Goal: Information Seeking & Learning: Learn about a topic

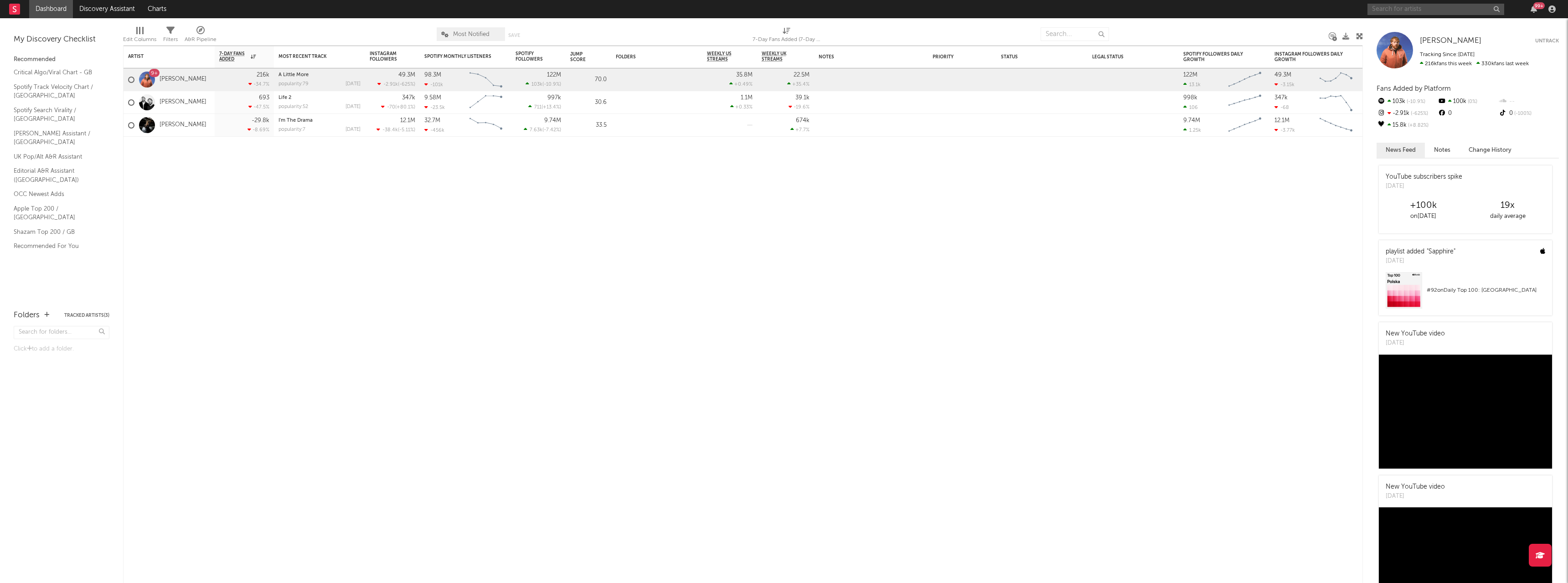
click at [1393, 12] on input "text" at bounding box center [1435, 9] width 137 height 11
click at [1399, 11] on input "[PERSON_NAME]" at bounding box center [1435, 9] width 137 height 11
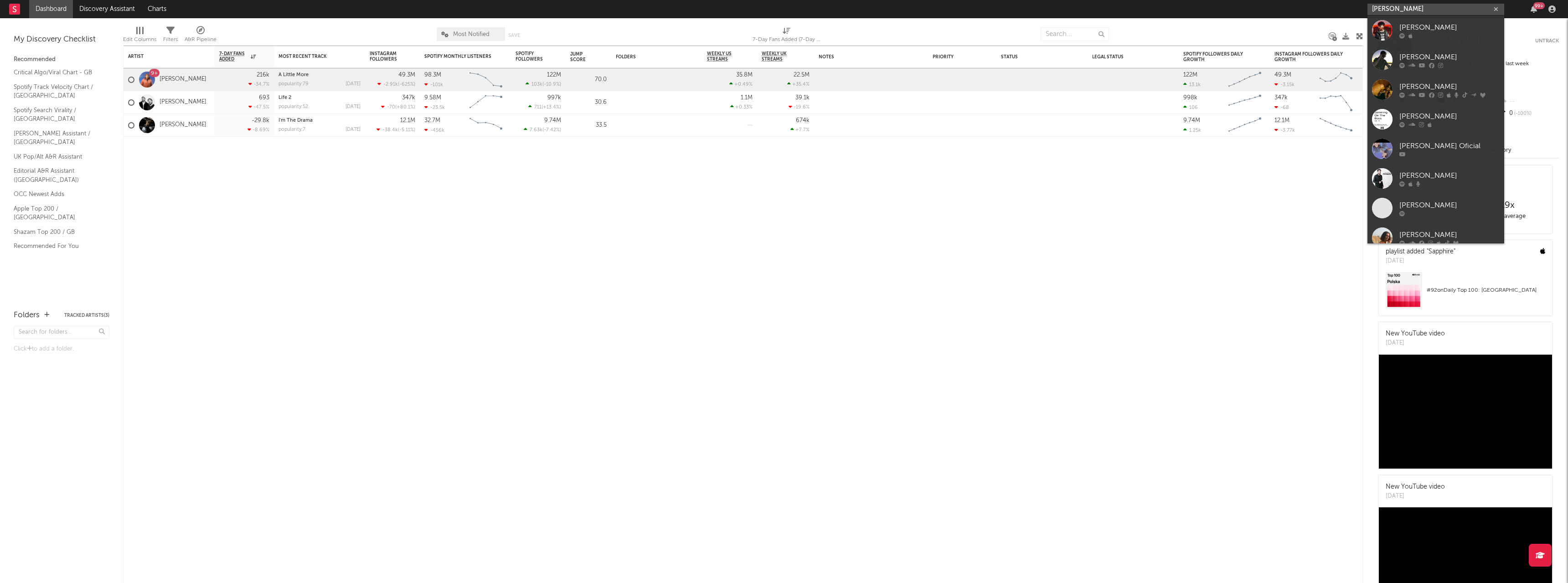
click at [1409, 11] on input "[PERSON_NAME]" at bounding box center [1435, 9] width 137 height 11
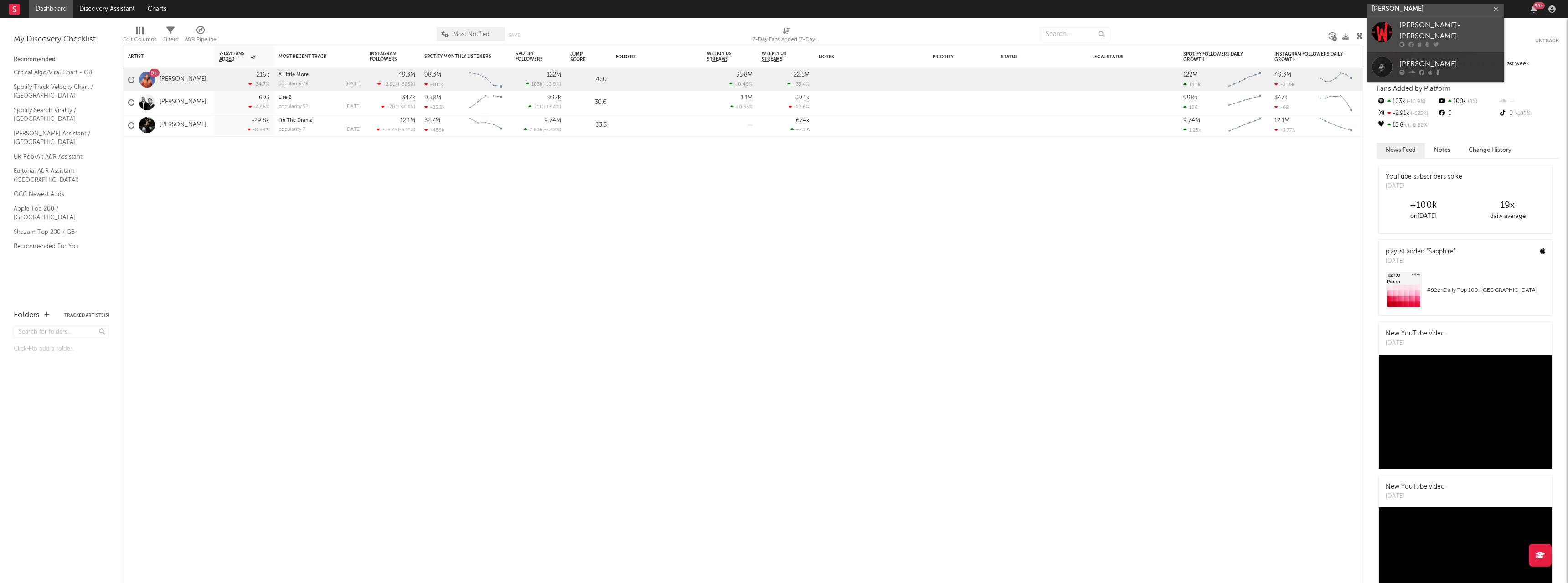
type input "[PERSON_NAME]"
click at [1445, 32] on div "[PERSON_NAME]-[PERSON_NAME]" at bounding box center [1449, 31] width 100 height 22
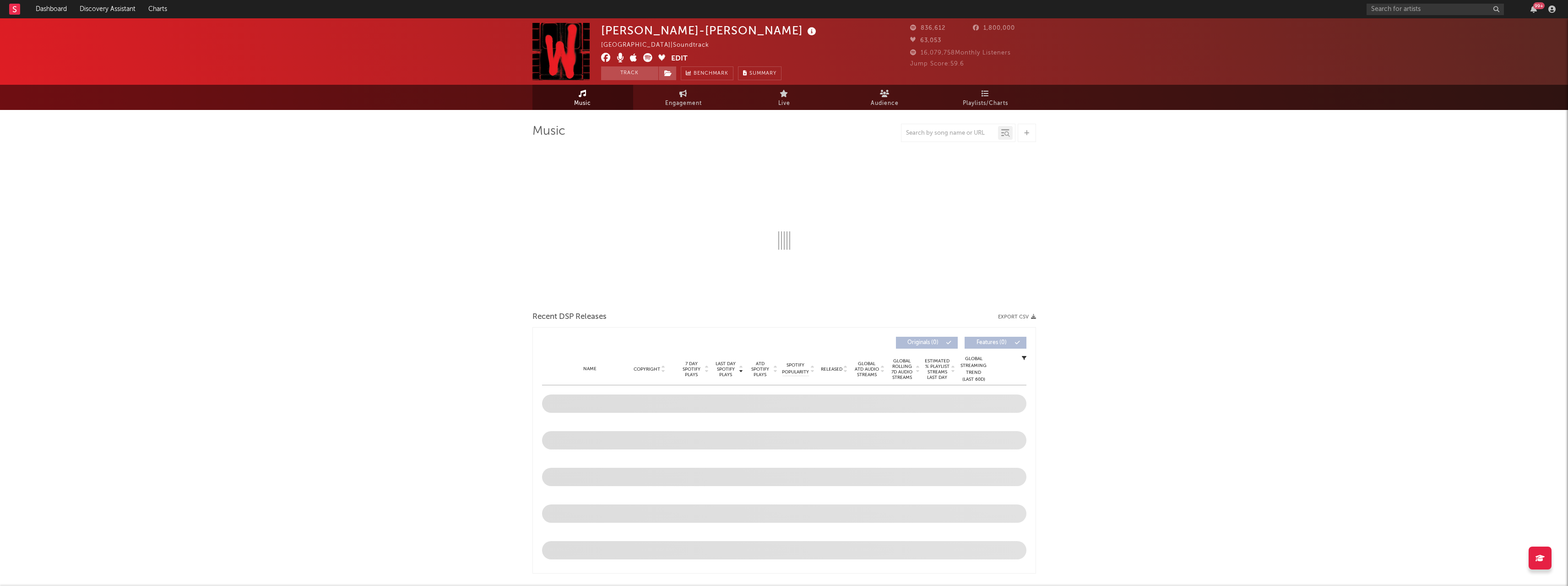
select select "6m"
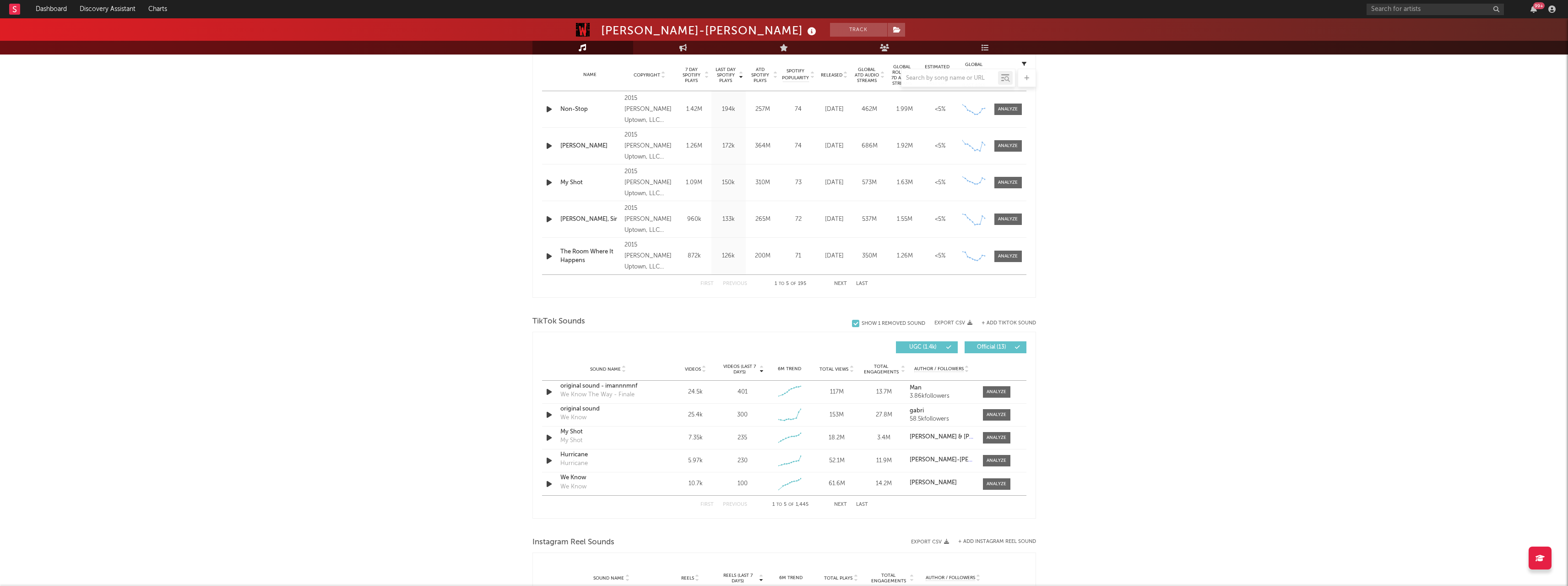
scroll to position [504, 0]
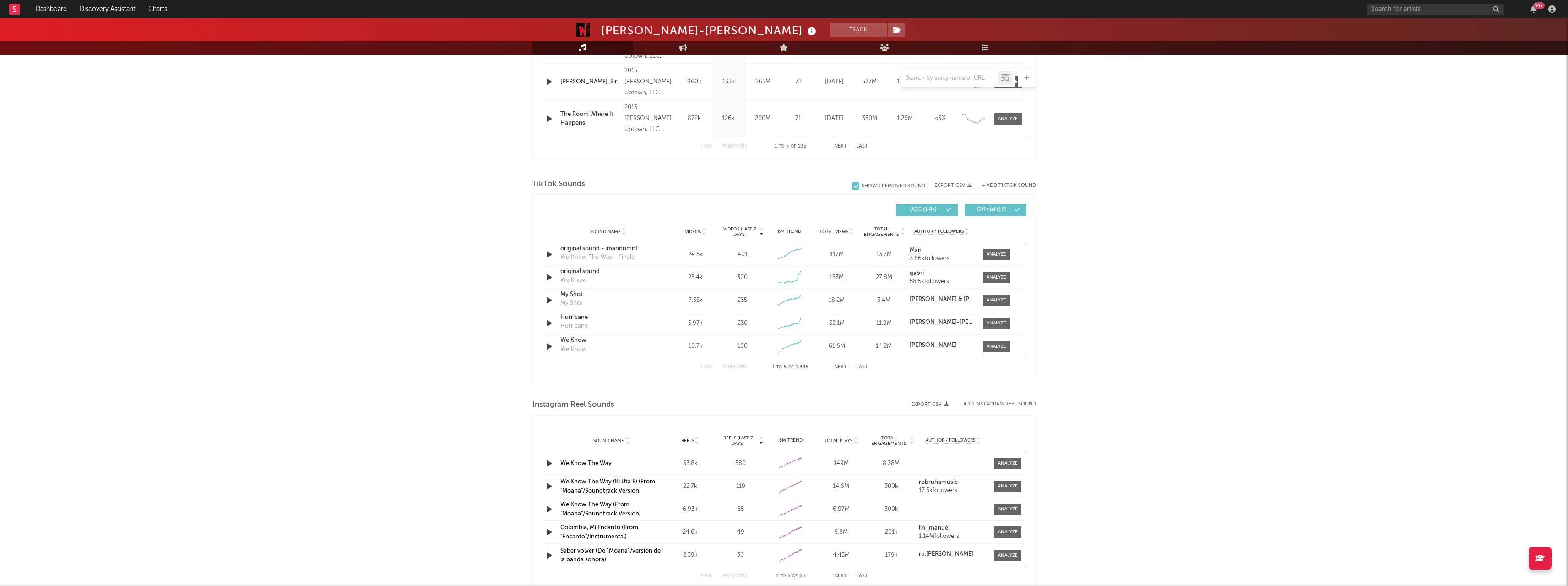
click at [839, 365] on button "Next" at bounding box center [841, 367] width 13 height 5
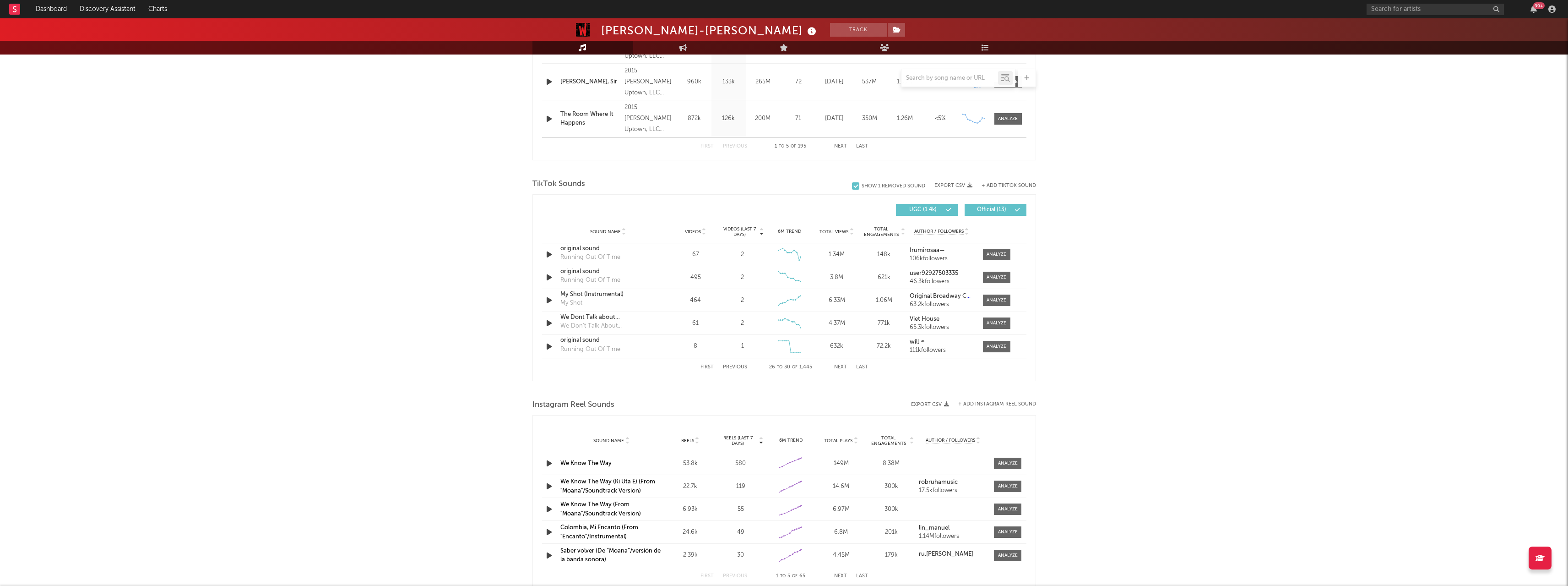
click at [839, 365] on button "Next" at bounding box center [841, 367] width 13 height 5
drag, startPoint x: 220, startPoint y: 255, endPoint x: 304, endPoint y: 273, distance: 85.9
click at [222, 257] on div "[PERSON_NAME]-[PERSON_NAME] Track [GEOGRAPHIC_DATA] | Soundtrack Edit Track Ben…" at bounding box center [784, 206] width 1568 height 1384
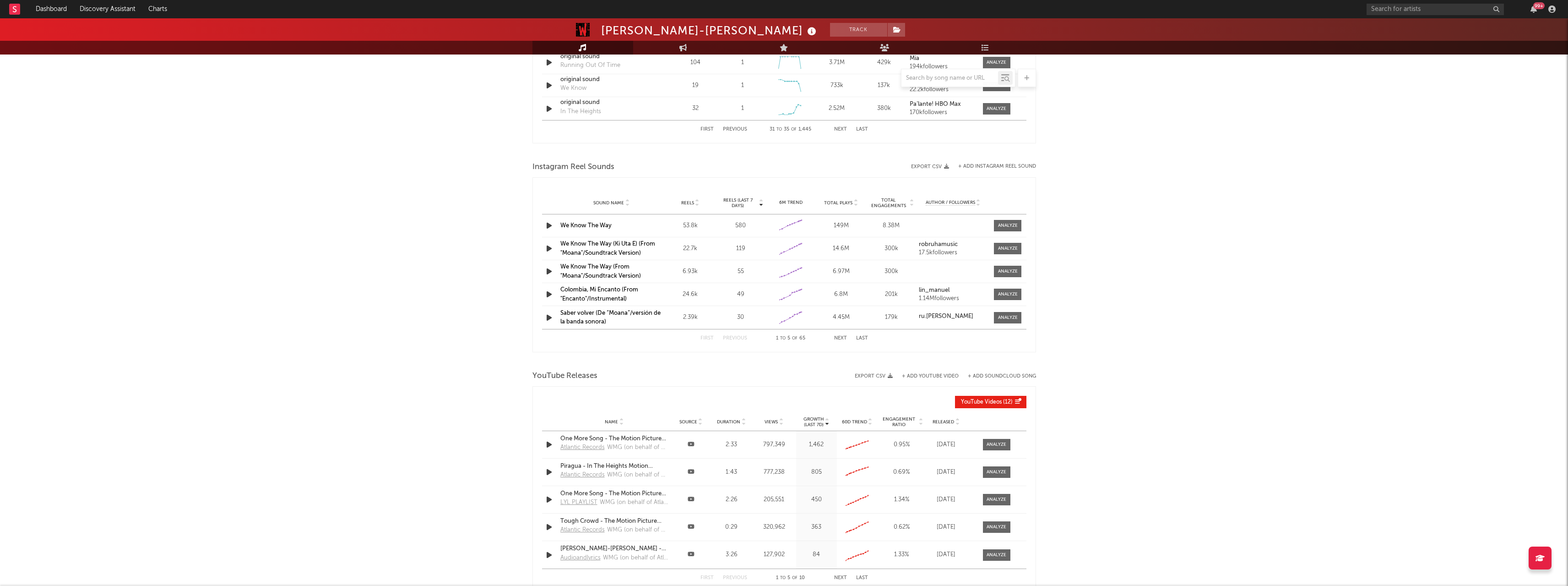
scroll to position [816, 0]
